Goal: Information Seeking & Learning: Learn about a topic

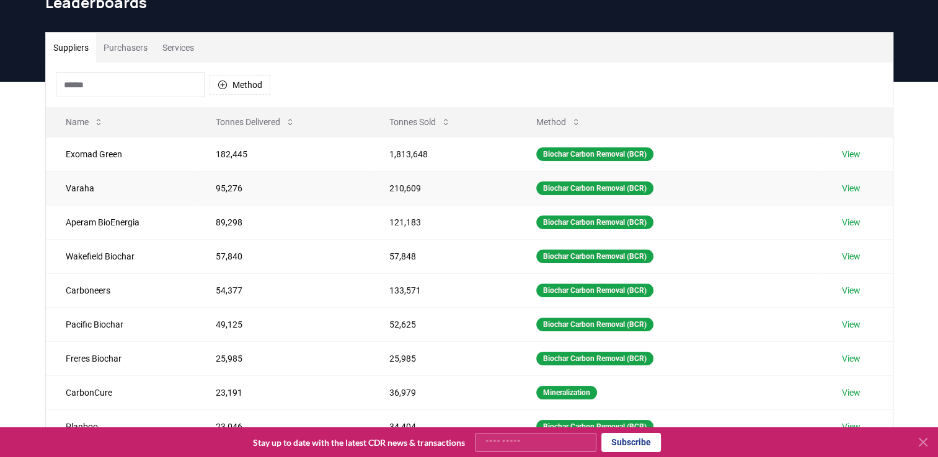
scroll to position [9, 0]
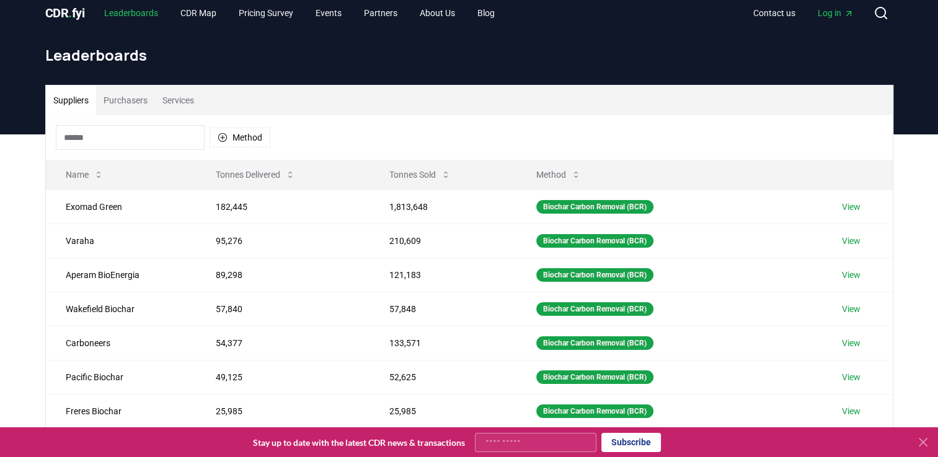
click at [136, 17] on link "Leaderboards" at bounding box center [131, 13] width 74 height 22
click at [62, 11] on span "CDR . fyi" at bounding box center [65, 13] width 40 height 15
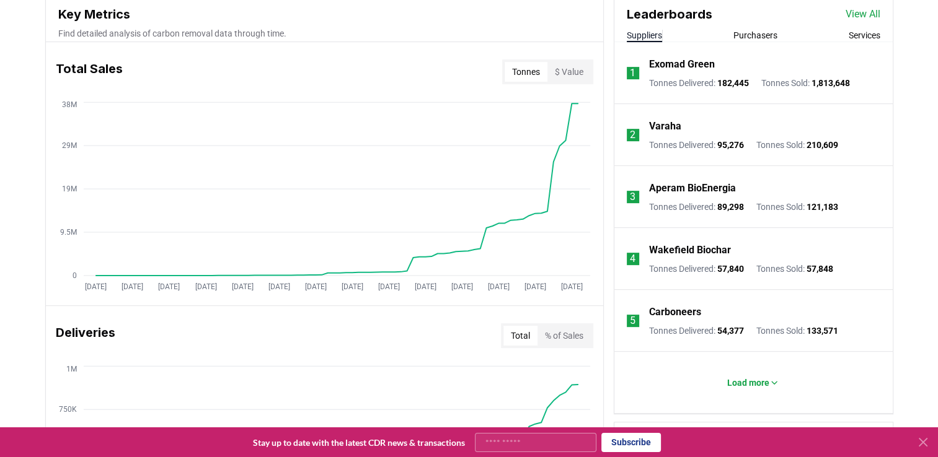
scroll to position [461, 0]
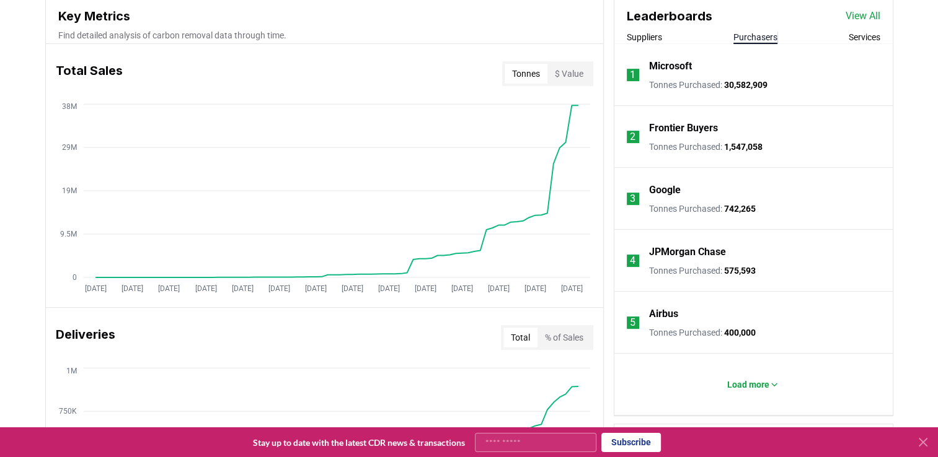
click at [765, 37] on button "Purchasers" at bounding box center [755, 37] width 44 height 12
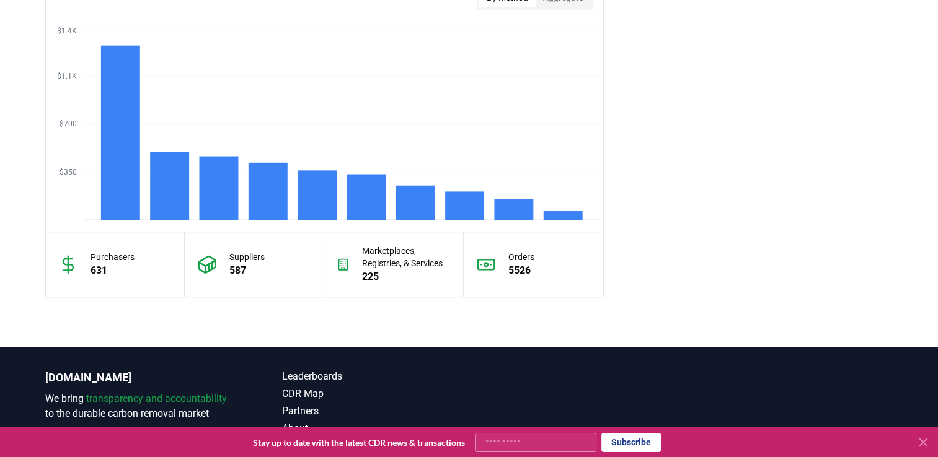
scroll to position [916, 0]
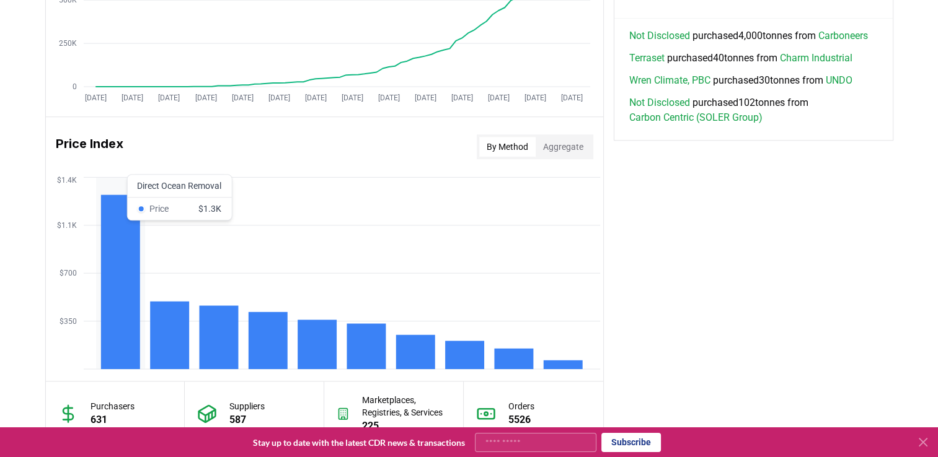
click at [107, 268] on rect at bounding box center [119, 282] width 39 height 174
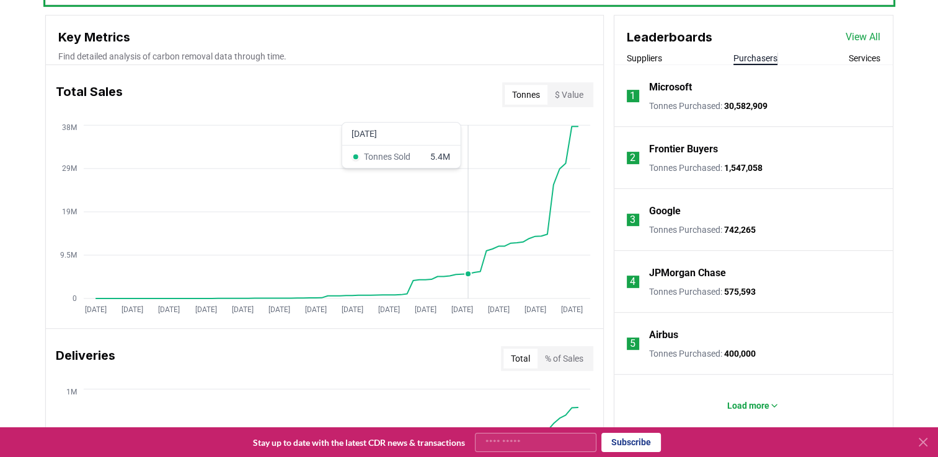
scroll to position [436, 0]
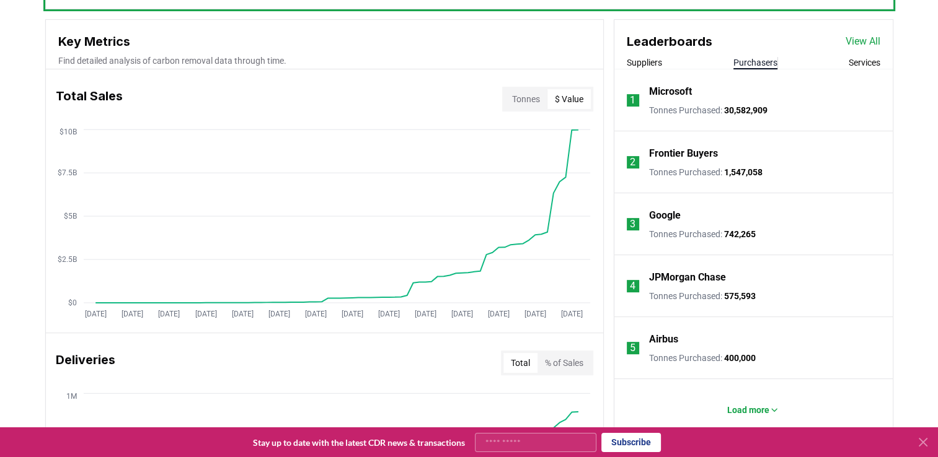
click at [568, 101] on button "$ Value" at bounding box center [568, 99] width 43 height 20
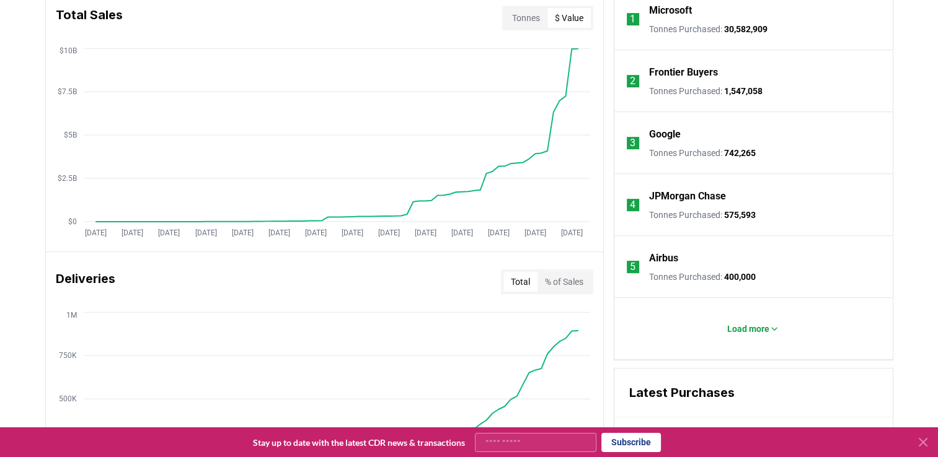
scroll to position [517, 0]
click at [743, 327] on p "Load more" at bounding box center [748, 329] width 42 height 12
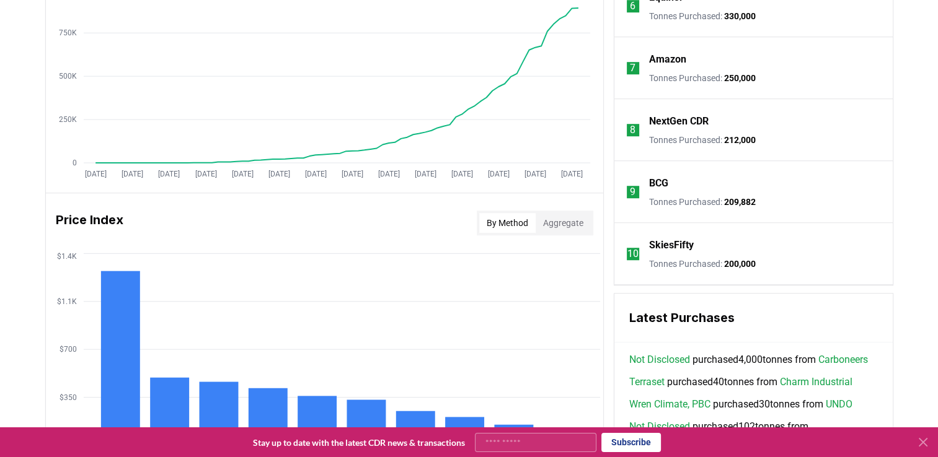
scroll to position [840, 0]
